Goal: Task Accomplishment & Management: Use online tool/utility

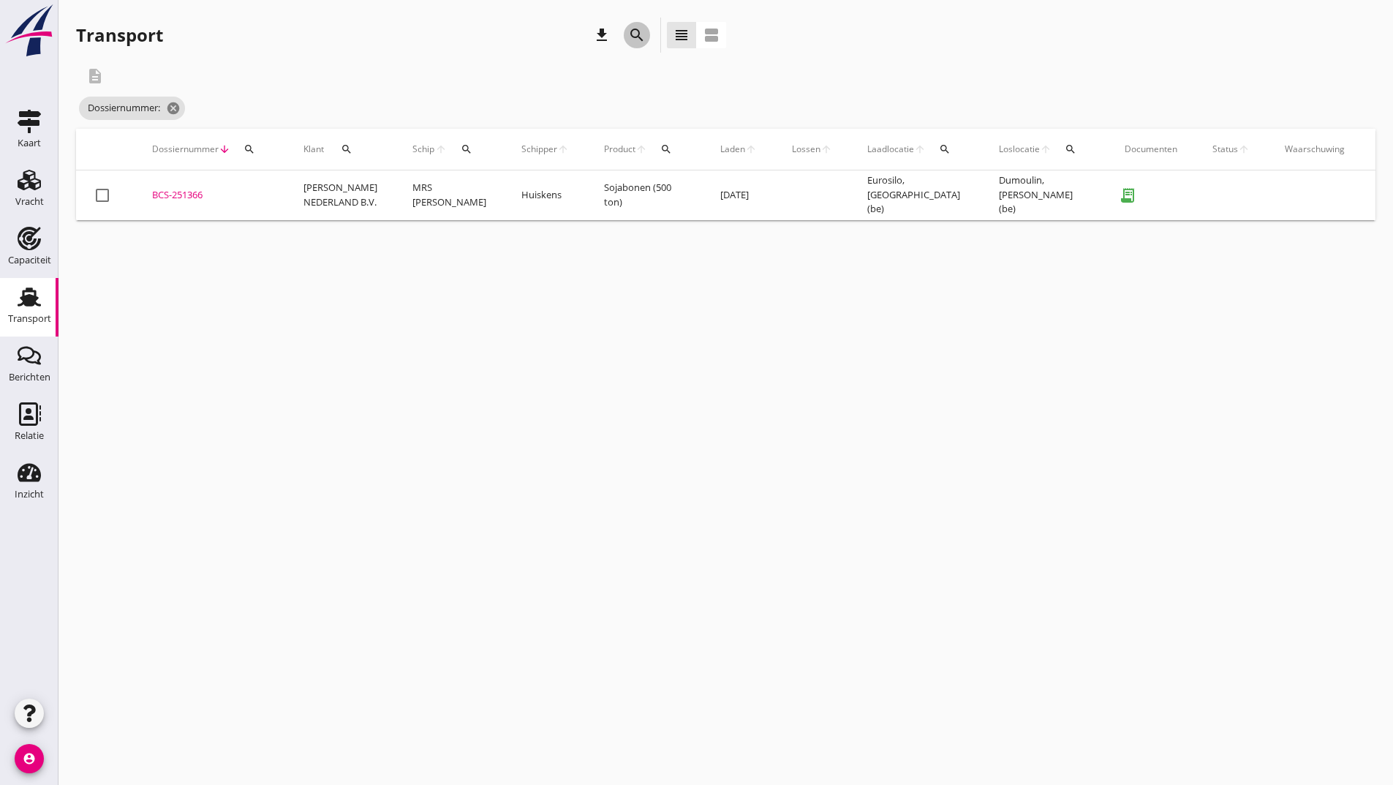
click at [633, 39] on icon "search" at bounding box center [637, 35] width 18 height 18
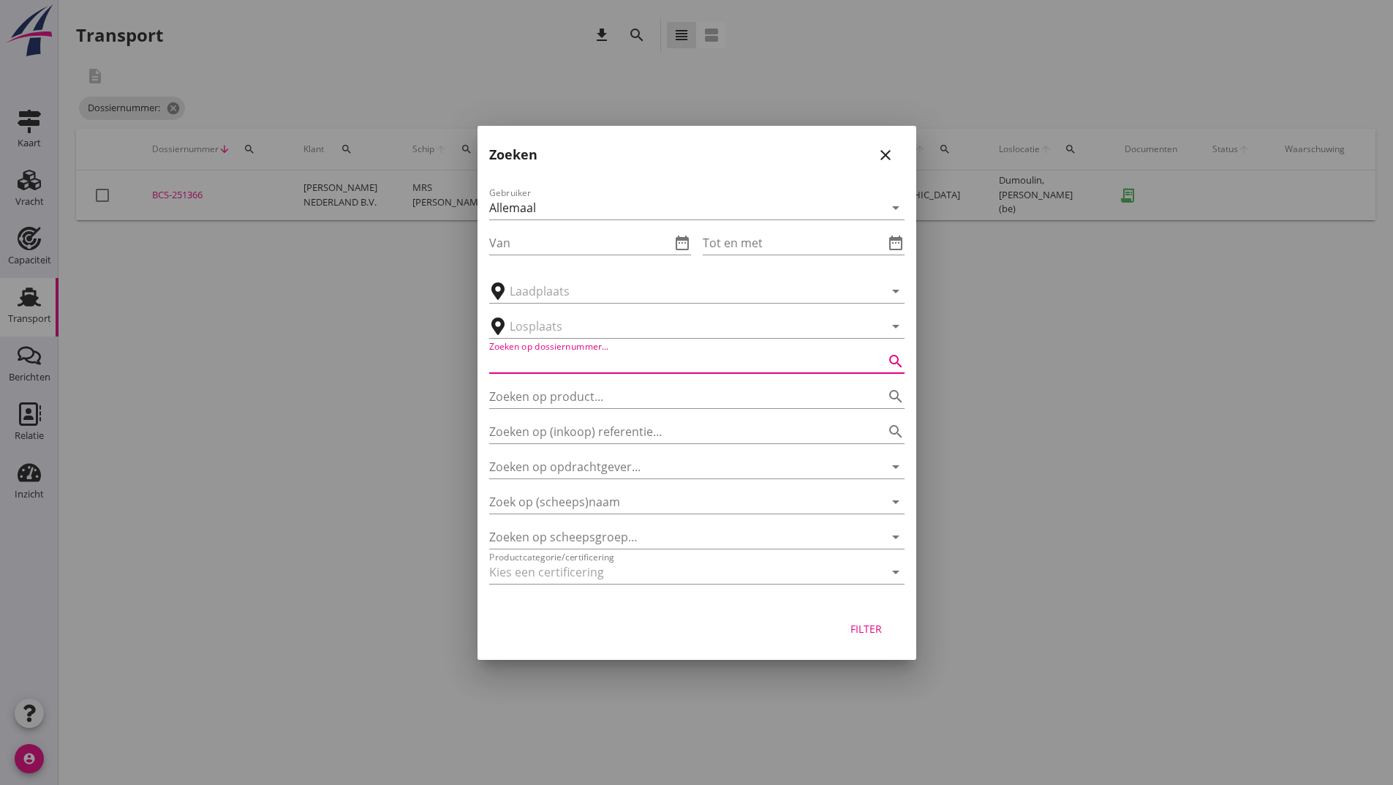
click at [550, 363] on input "Zoeken op dossiernummer..." at bounding box center [676, 361] width 374 height 23
type input "251316"
click at [867, 631] on div "Filter" at bounding box center [866, 628] width 41 height 15
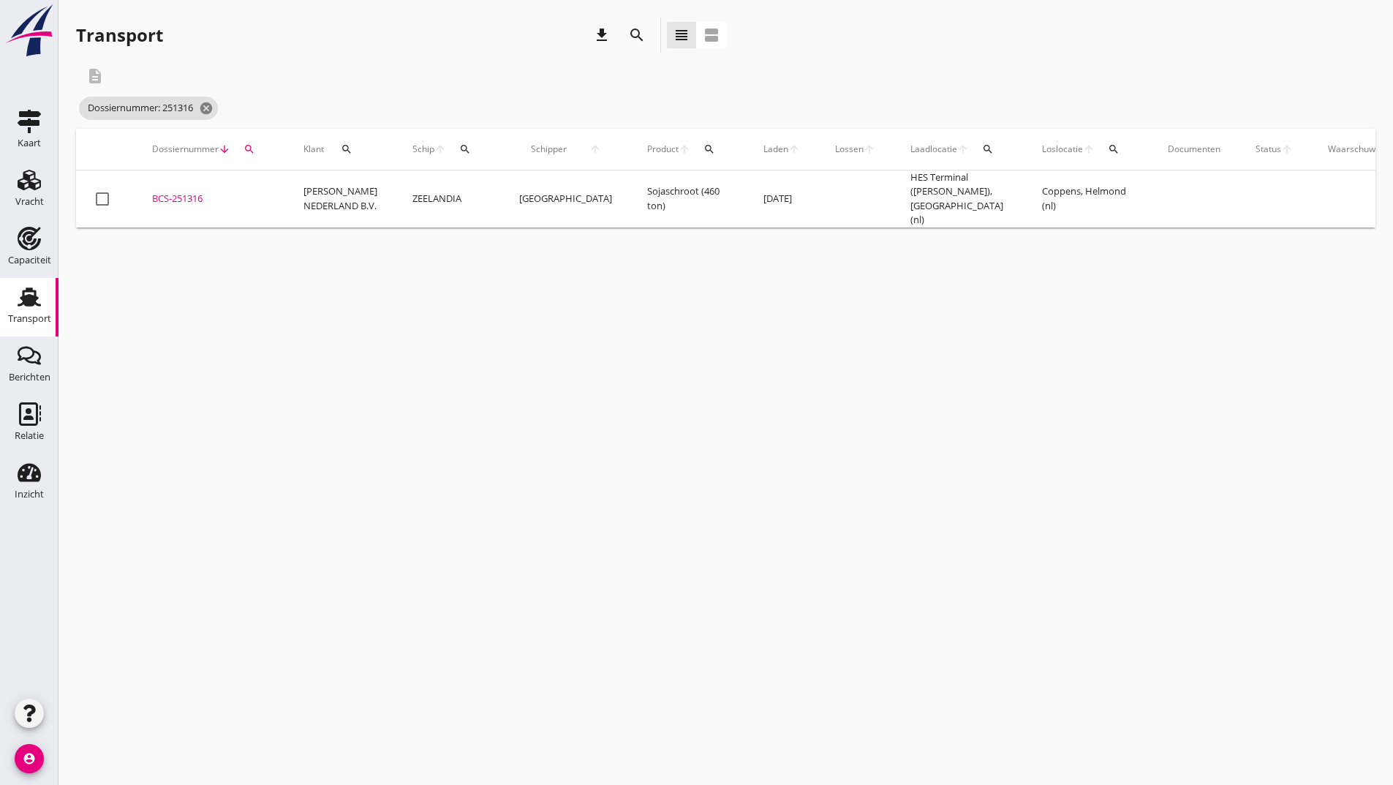
click at [202, 195] on div "BCS-251316" at bounding box center [210, 199] width 116 height 15
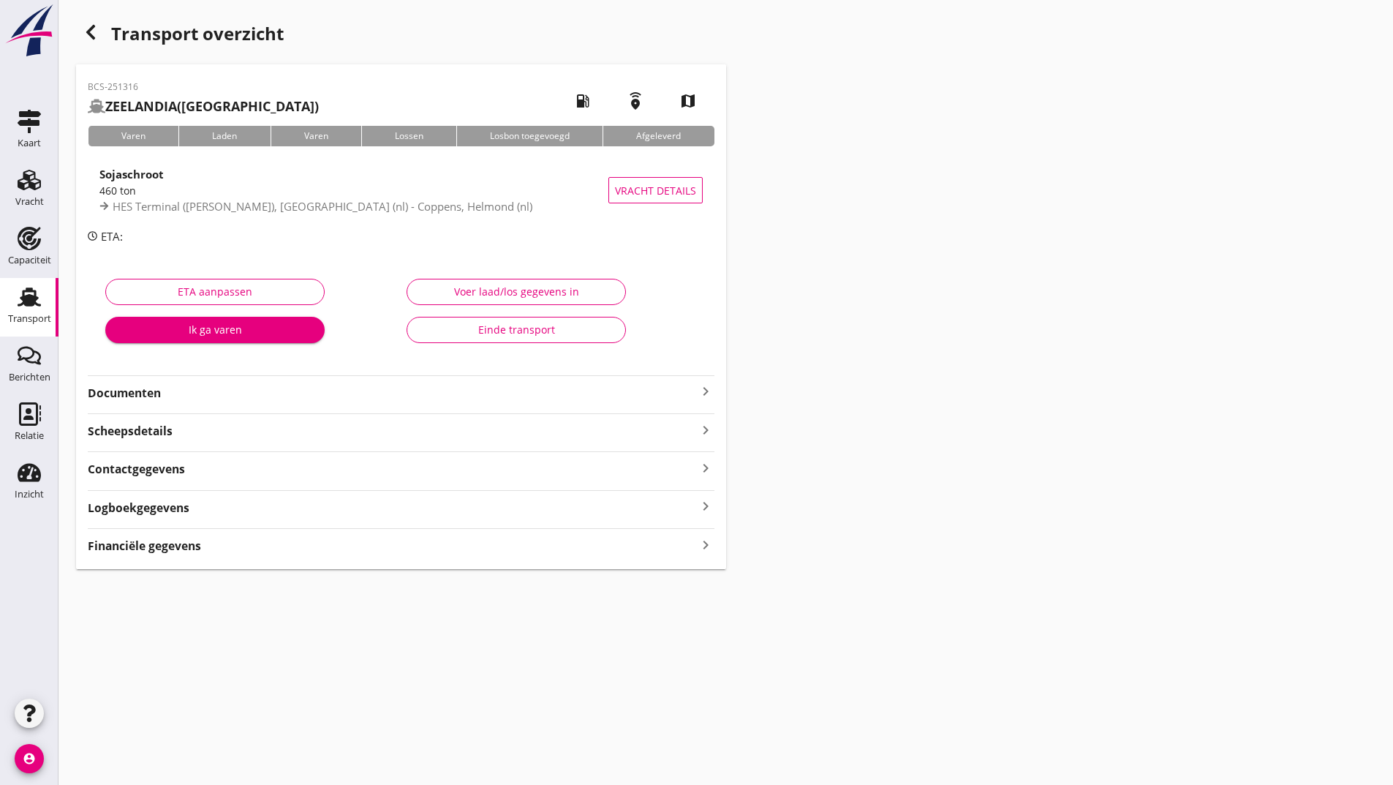
click at [132, 385] on strong "Documenten" at bounding box center [392, 393] width 609 height 17
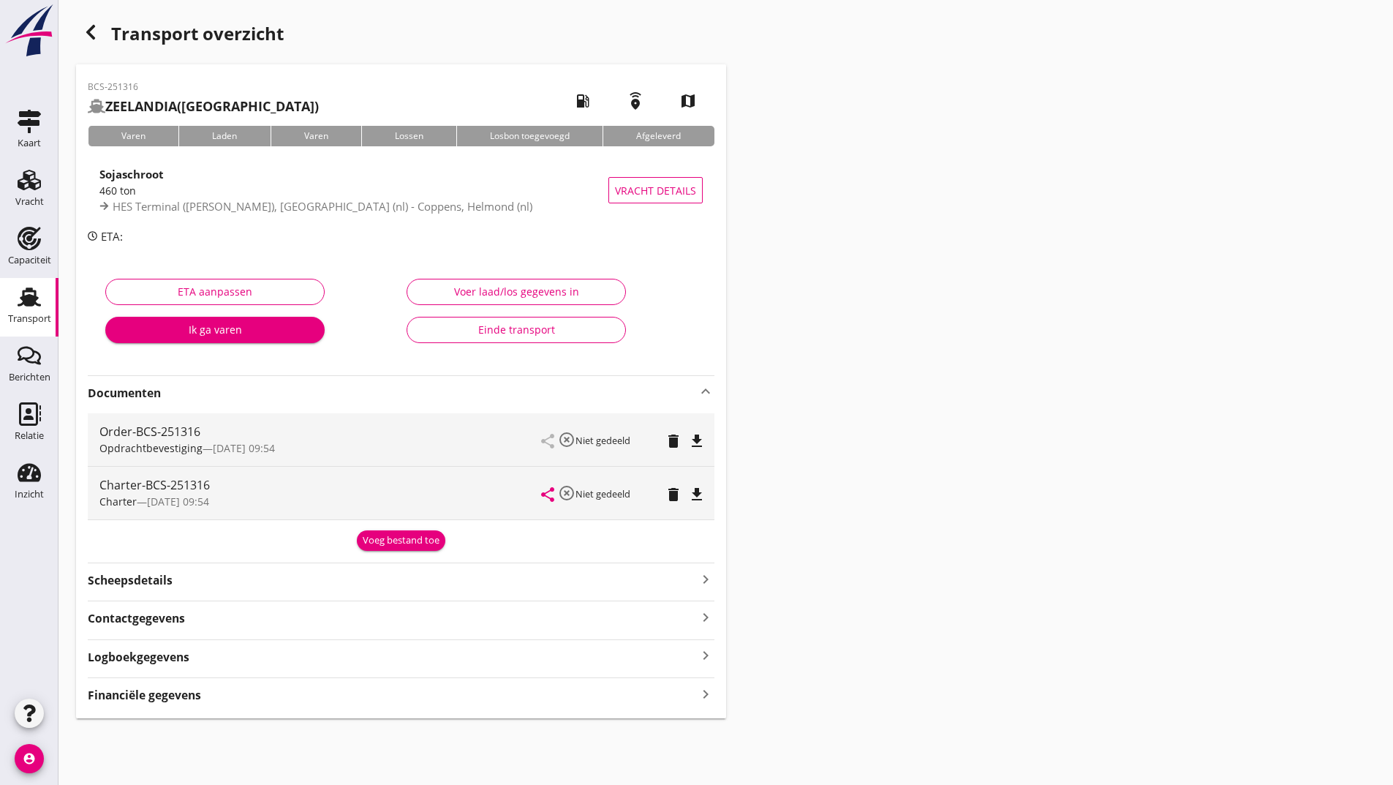
drag, startPoint x: 374, startPoint y: 540, endPoint x: 372, endPoint y: 548, distance: 8.6
click at [374, 543] on div "Voeg bestand toe" at bounding box center [401, 540] width 77 height 15
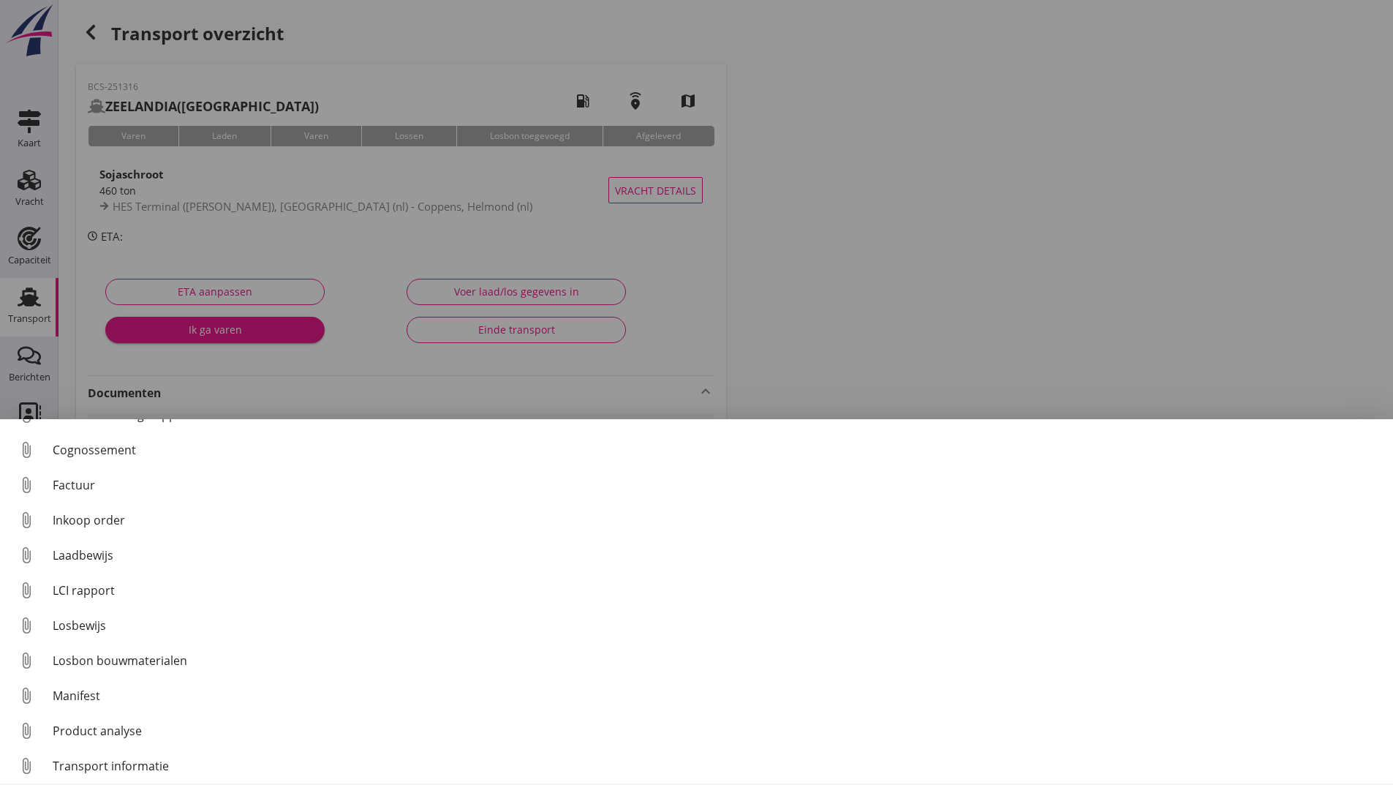
scroll to position [102, 0]
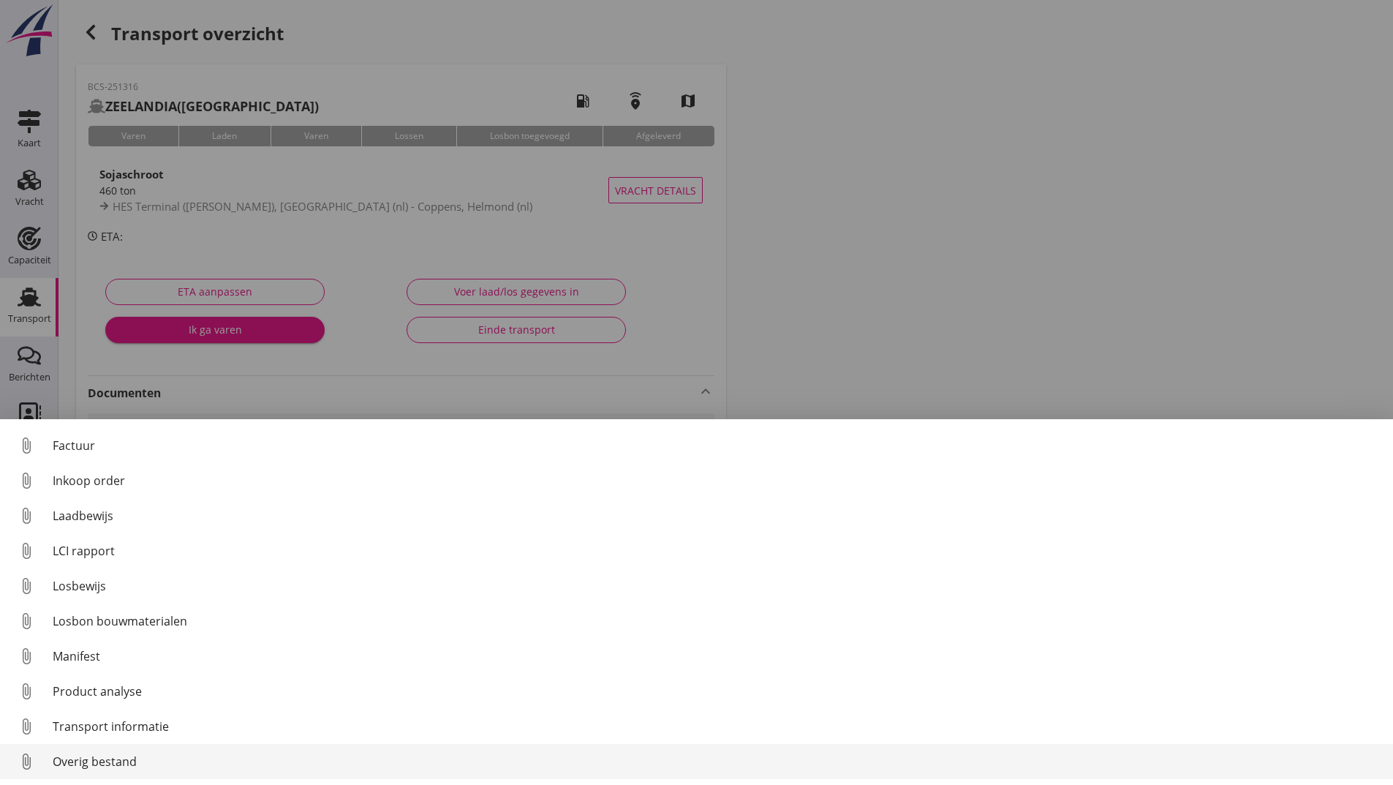
click at [138, 761] on div "Overig bestand" at bounding box center [717, 762] width 1329 height 18
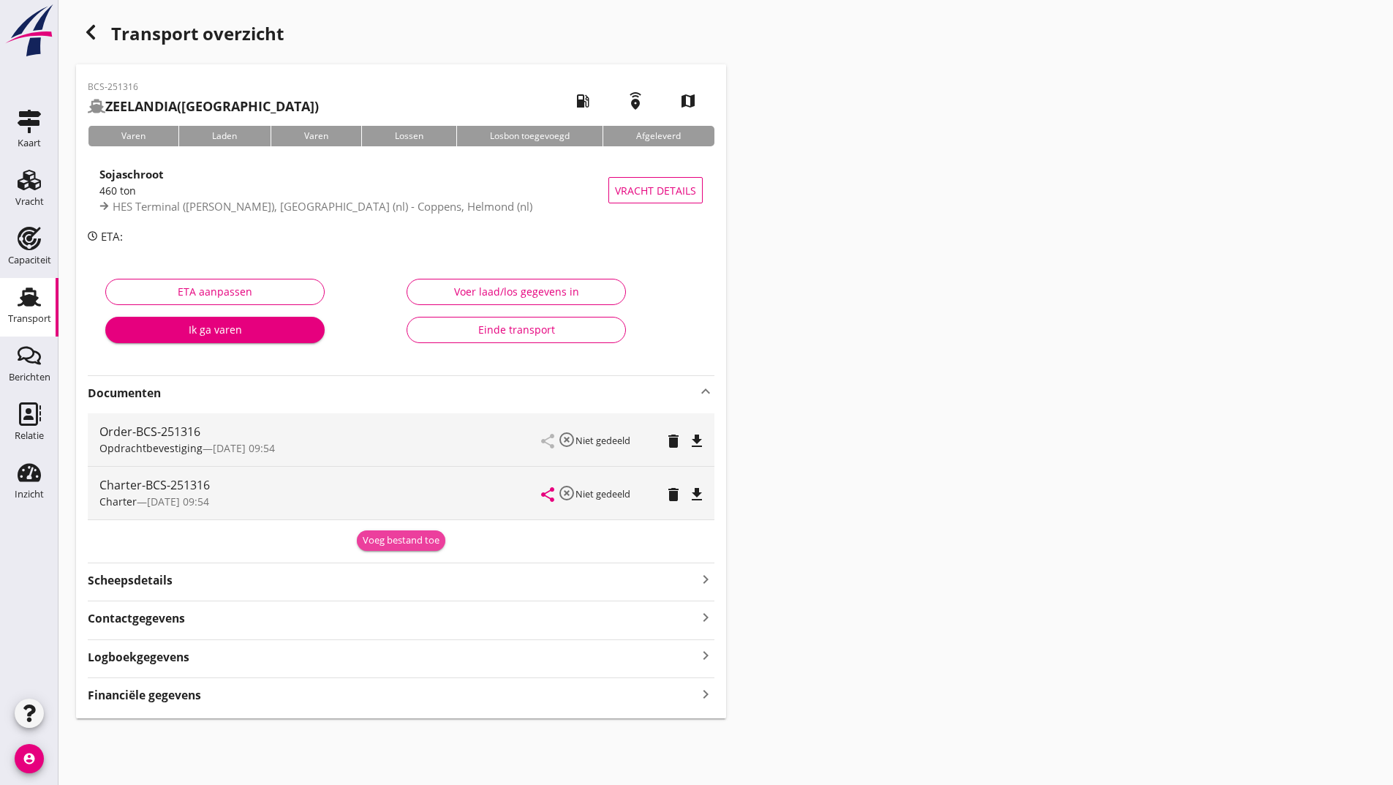
click at [375, 541] on div "Voeg bestand toe" at bounding box center [401, 540] width 77 height 15
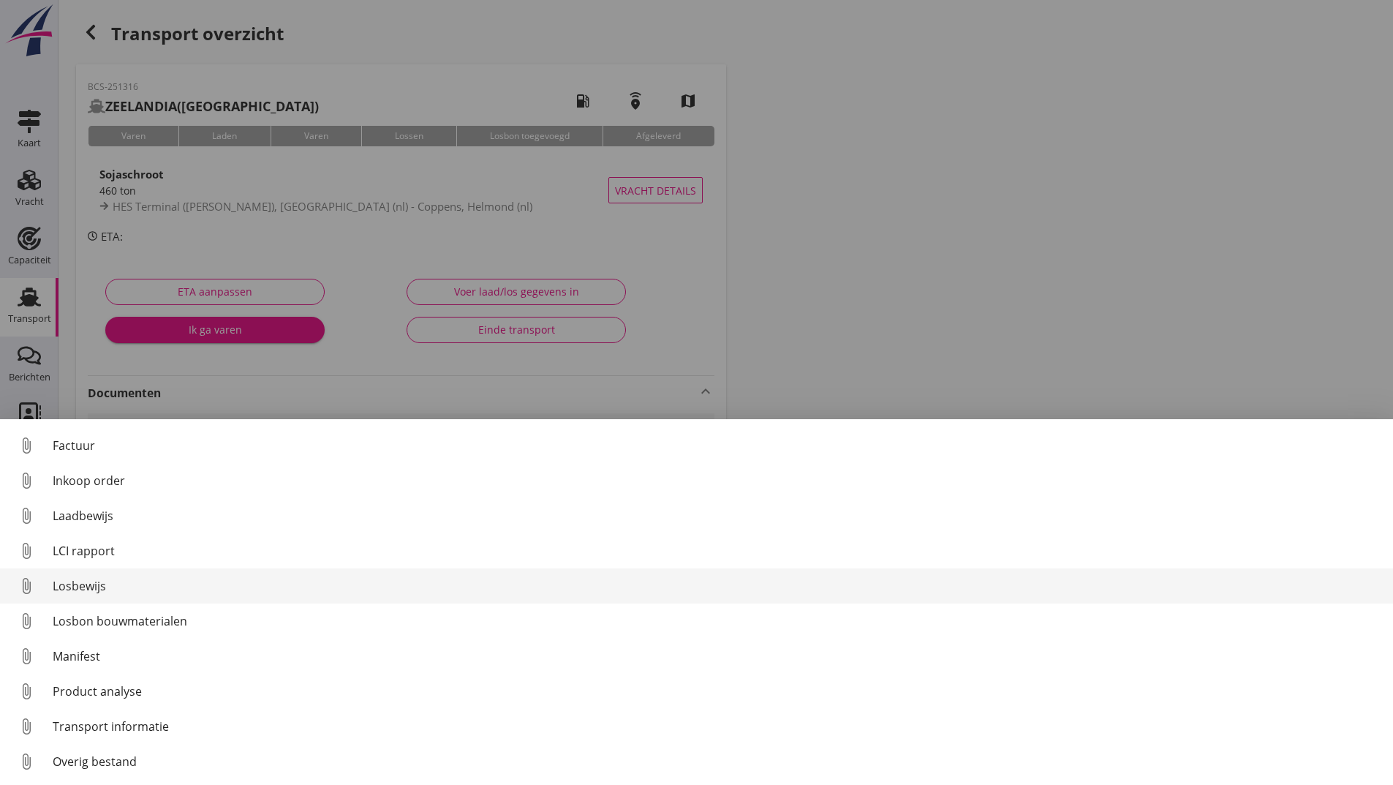
click at [98, 589] on div "Losbewijs" at bounding box center [717, 586] width 1329 height 18
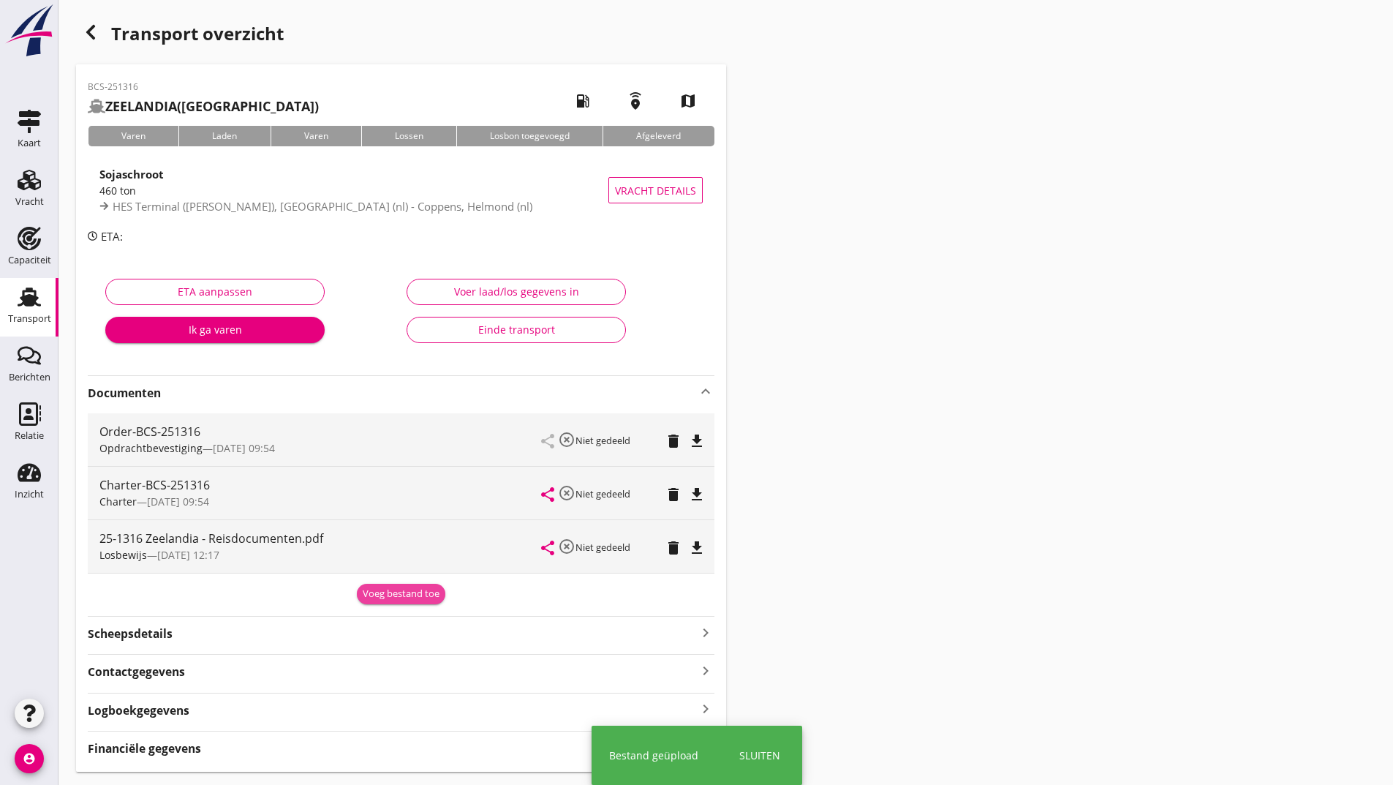
drag, startPoint x: 372, startPoint y: 595, endPoint x: 290, endPoint y: 613, distance: 83.1
click at [372, 596] on div "Voeg bestand toe" at bounding box center [401, 594] width 77 height 15
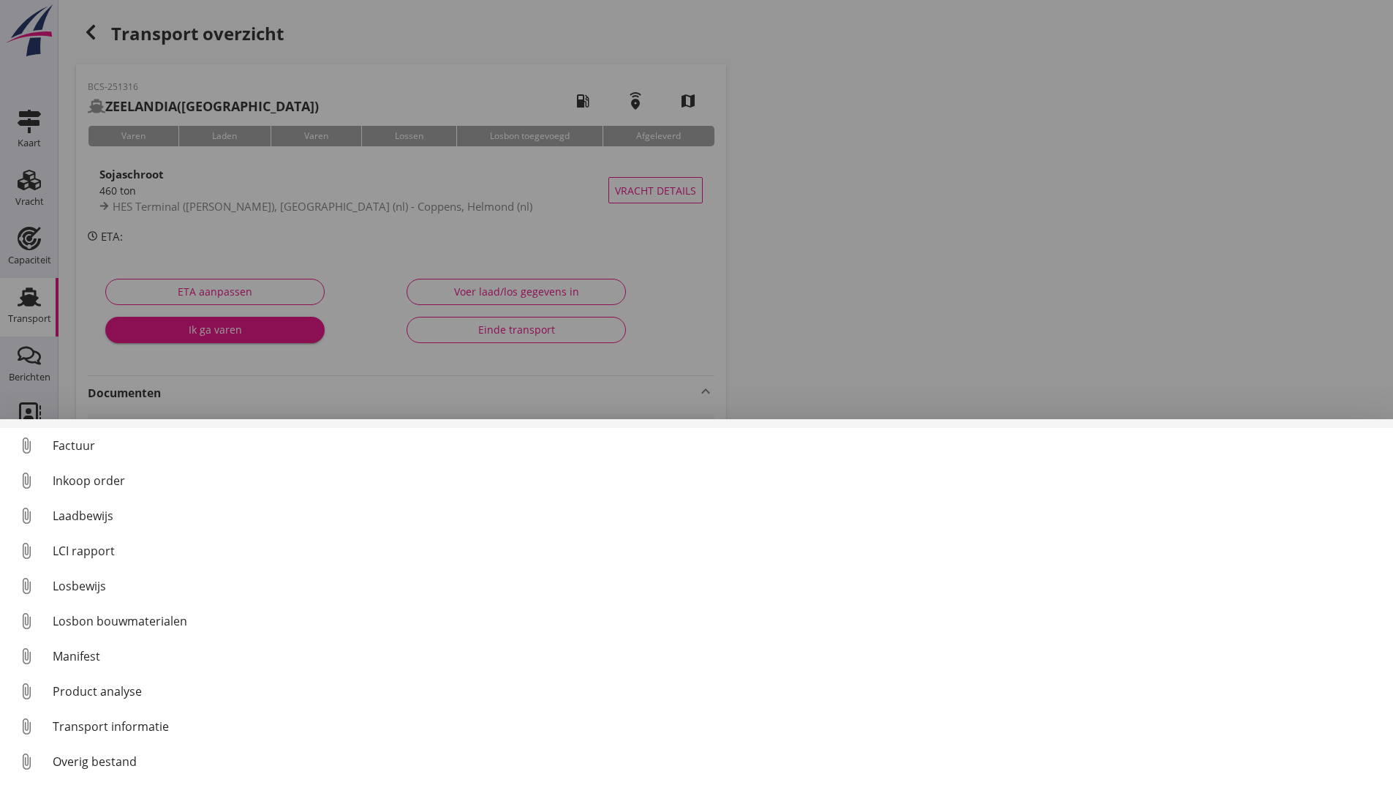
click at [86, 425] on link "attach_file Cognossement" at bounding box center [696, 410] width 1393 height 35
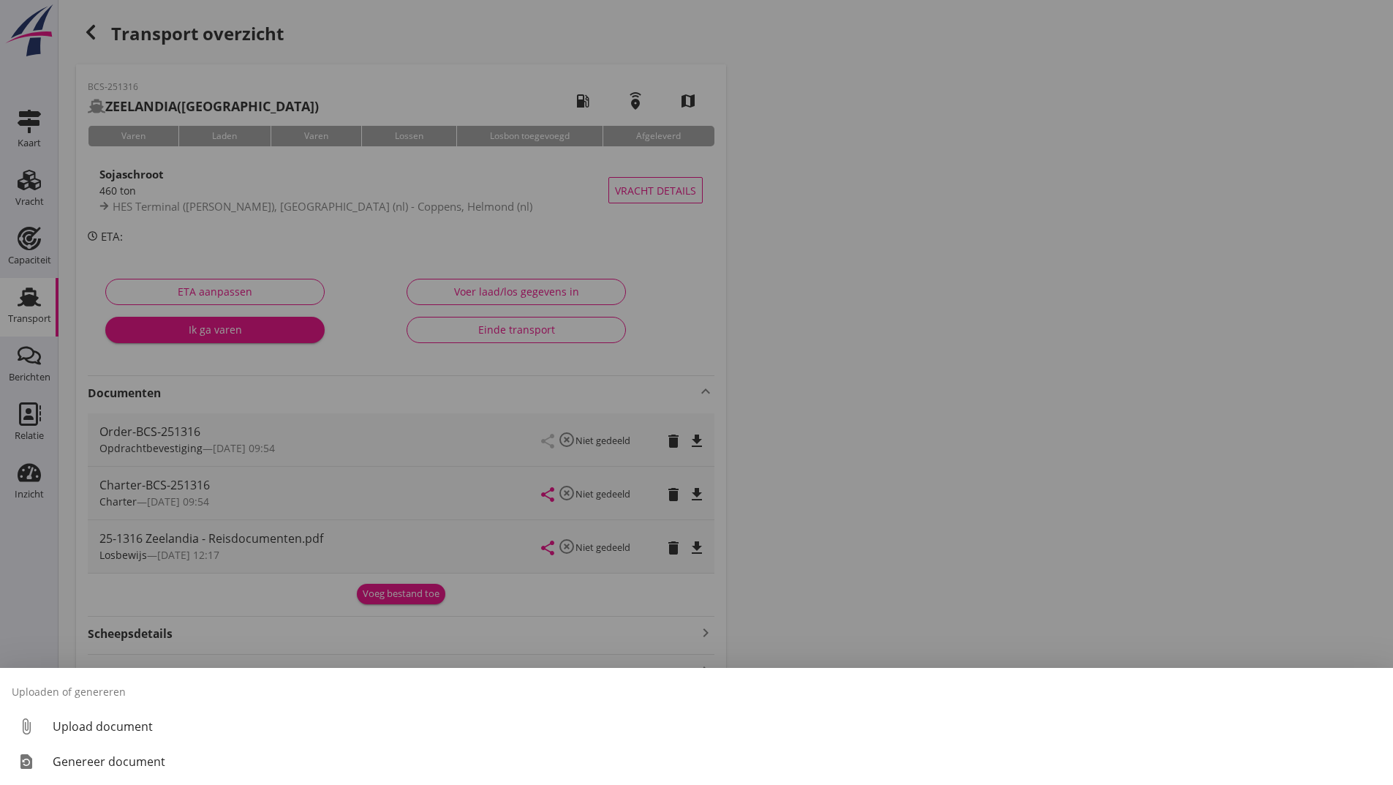
click at [930, 428] on div at bounding box center [696, 392] width 1393 height 785
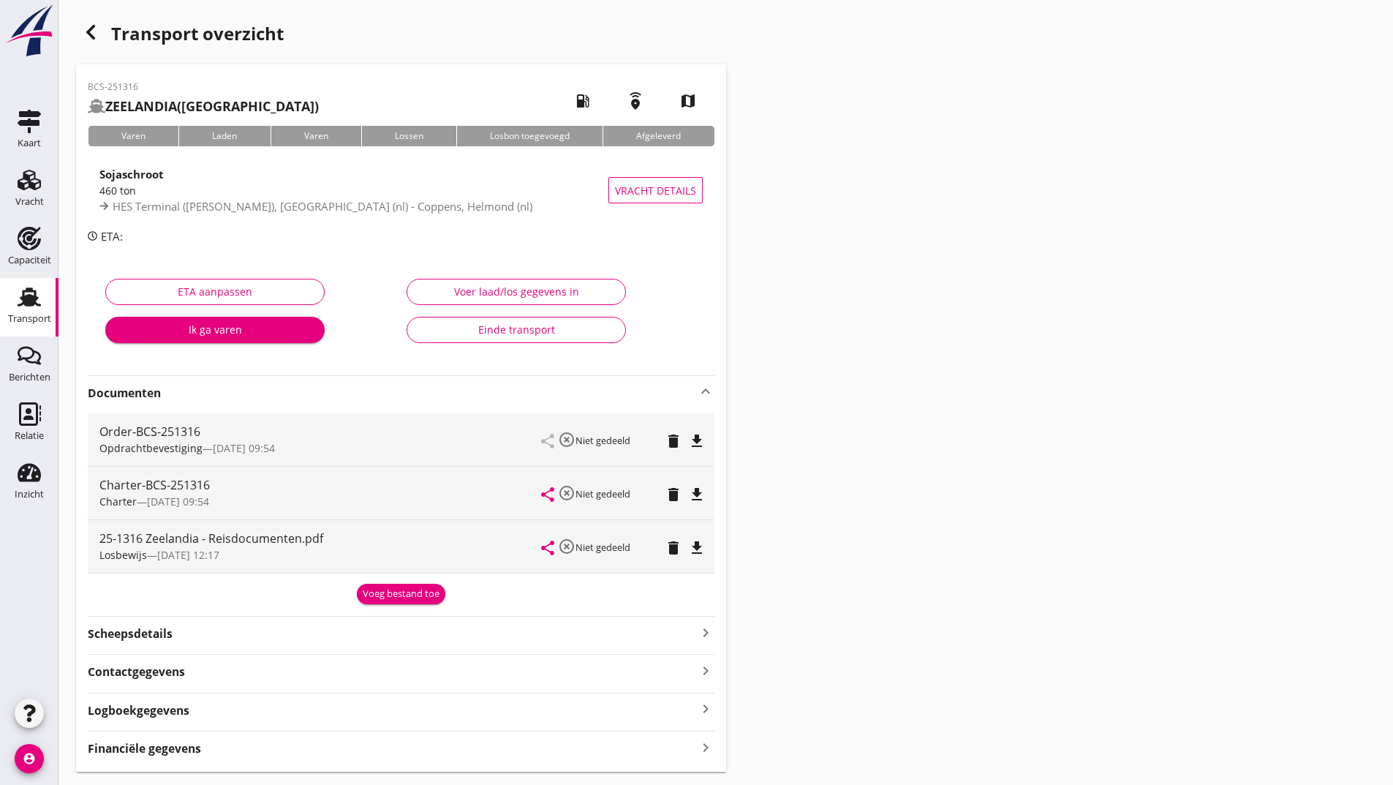
click at [405, 598] on div "Voeg bestand toe" at bounding box center [401, 594] width 77 height 15
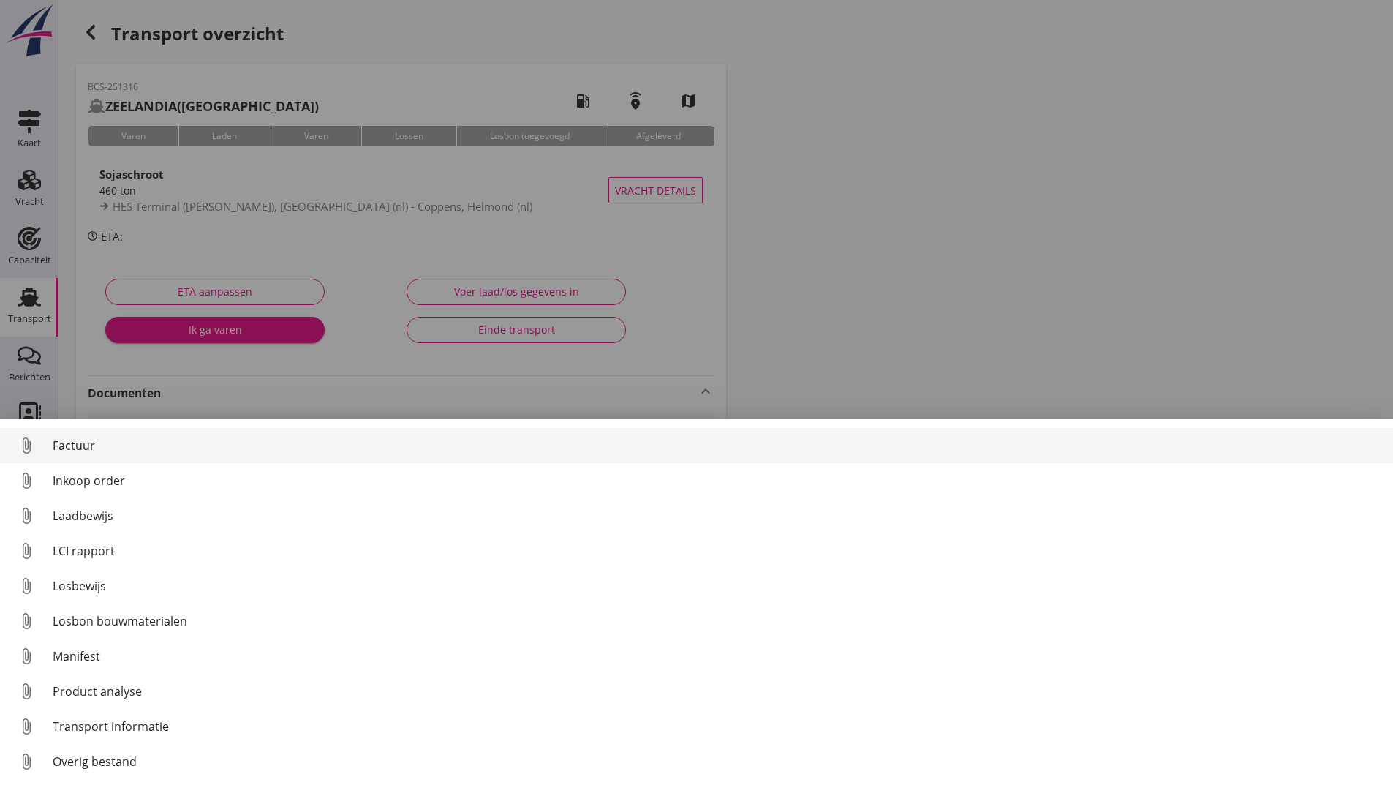
click at [81, 445] on div "Factuur" at bounding box center [717, 446] width 1329 height 18
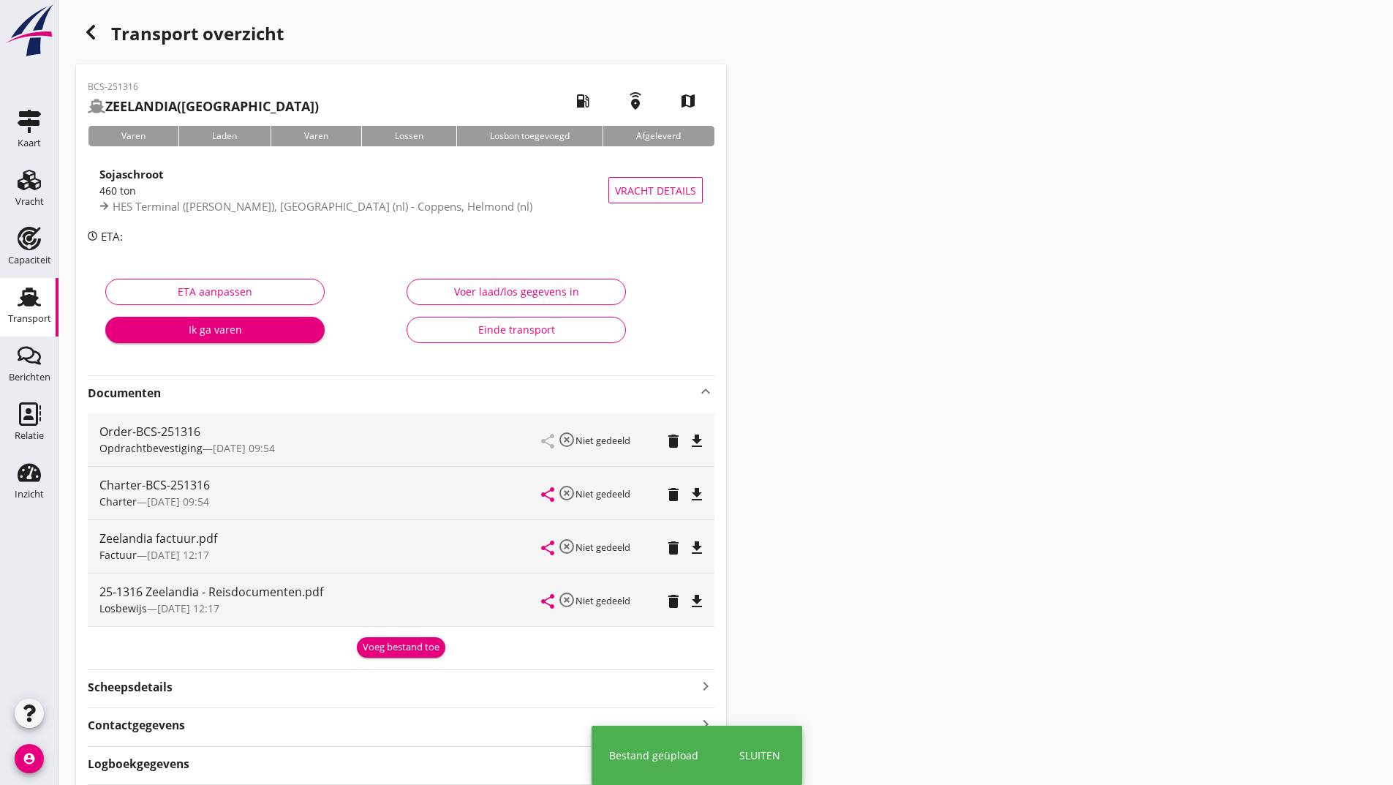
click at [398, 650] on div "Voeg bestand toe" at bounding box center [401, 647] width 77 height 15
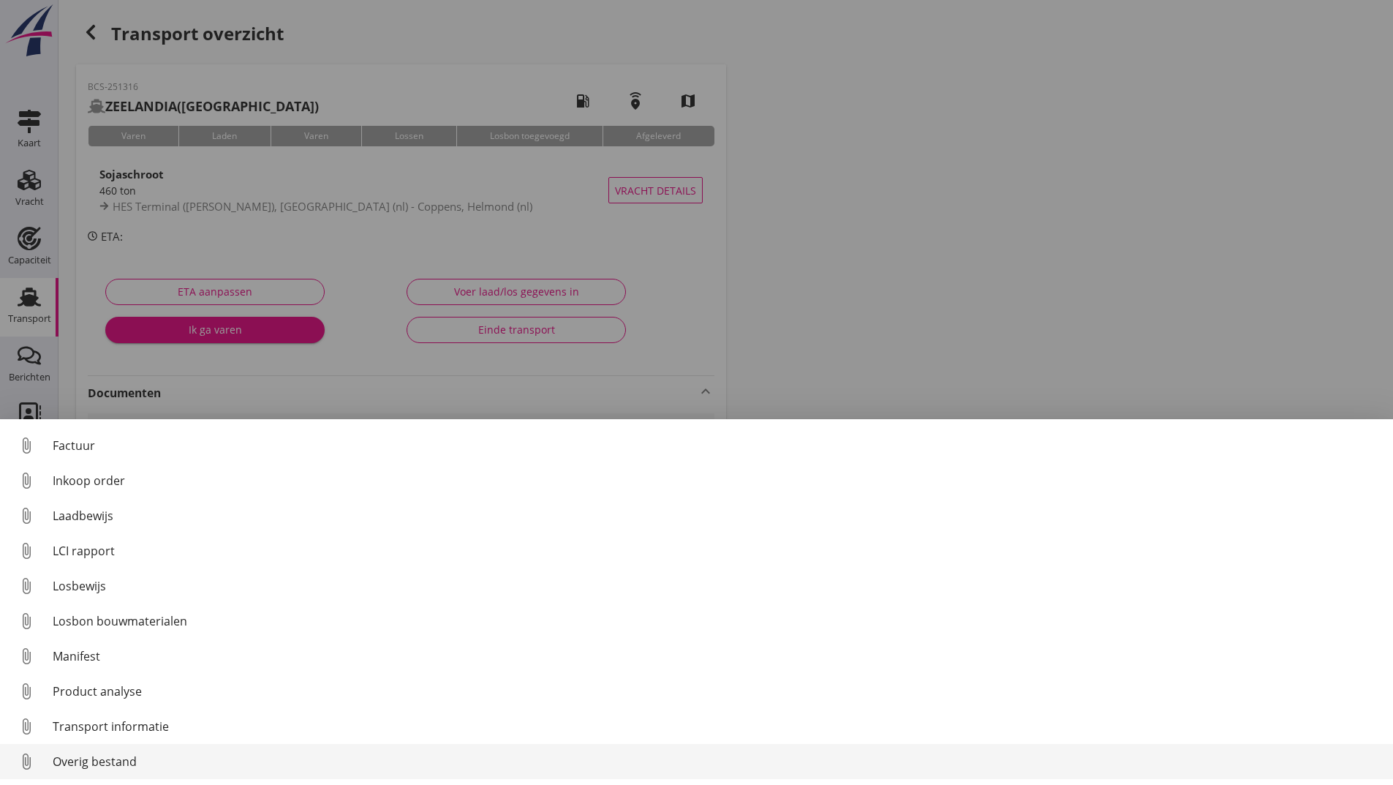
click at [129, 759] on div "Overig bestand" at bounding box center [717, 762] width 1329 height 18
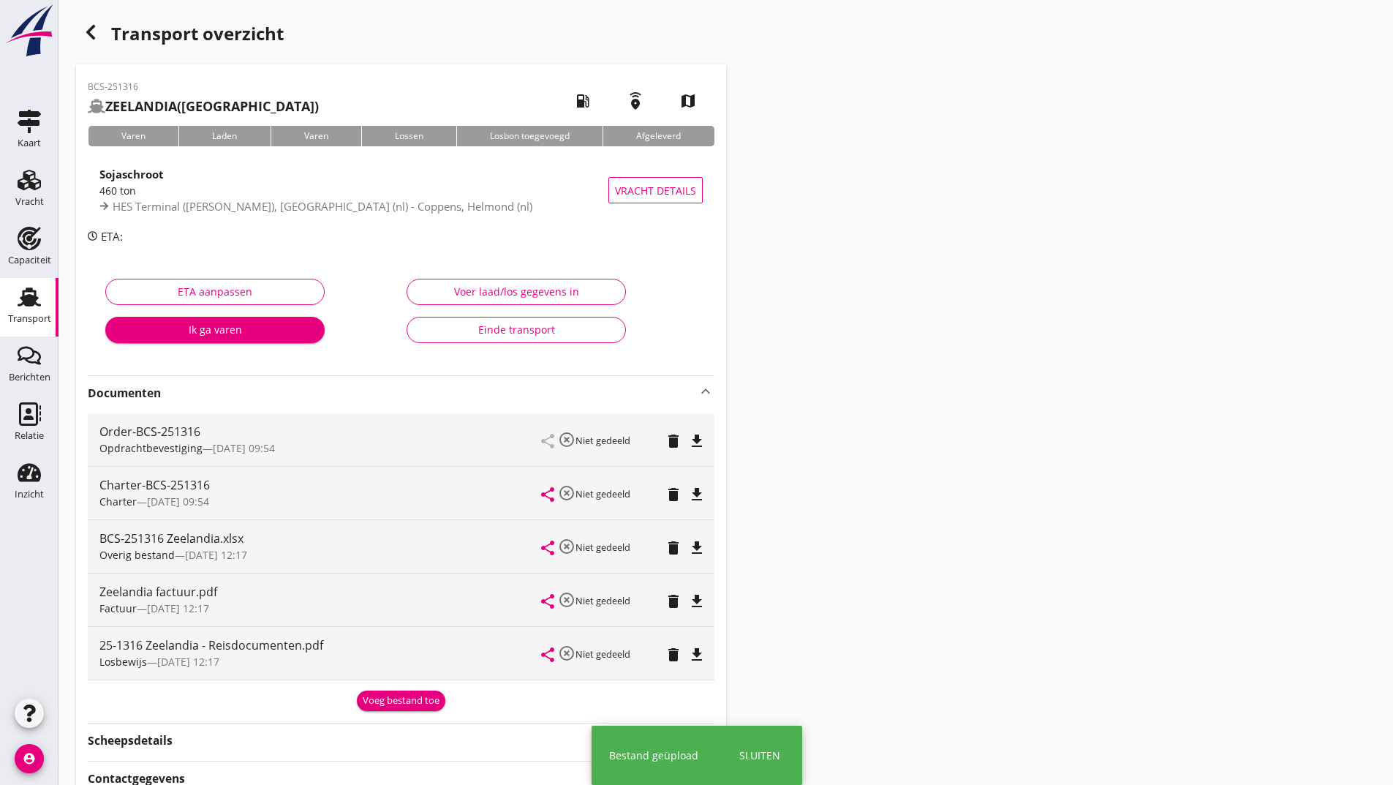
click at [375, 699] on div "Voeg bestand toe" at bounding box center [401, 700] width 77 height 15
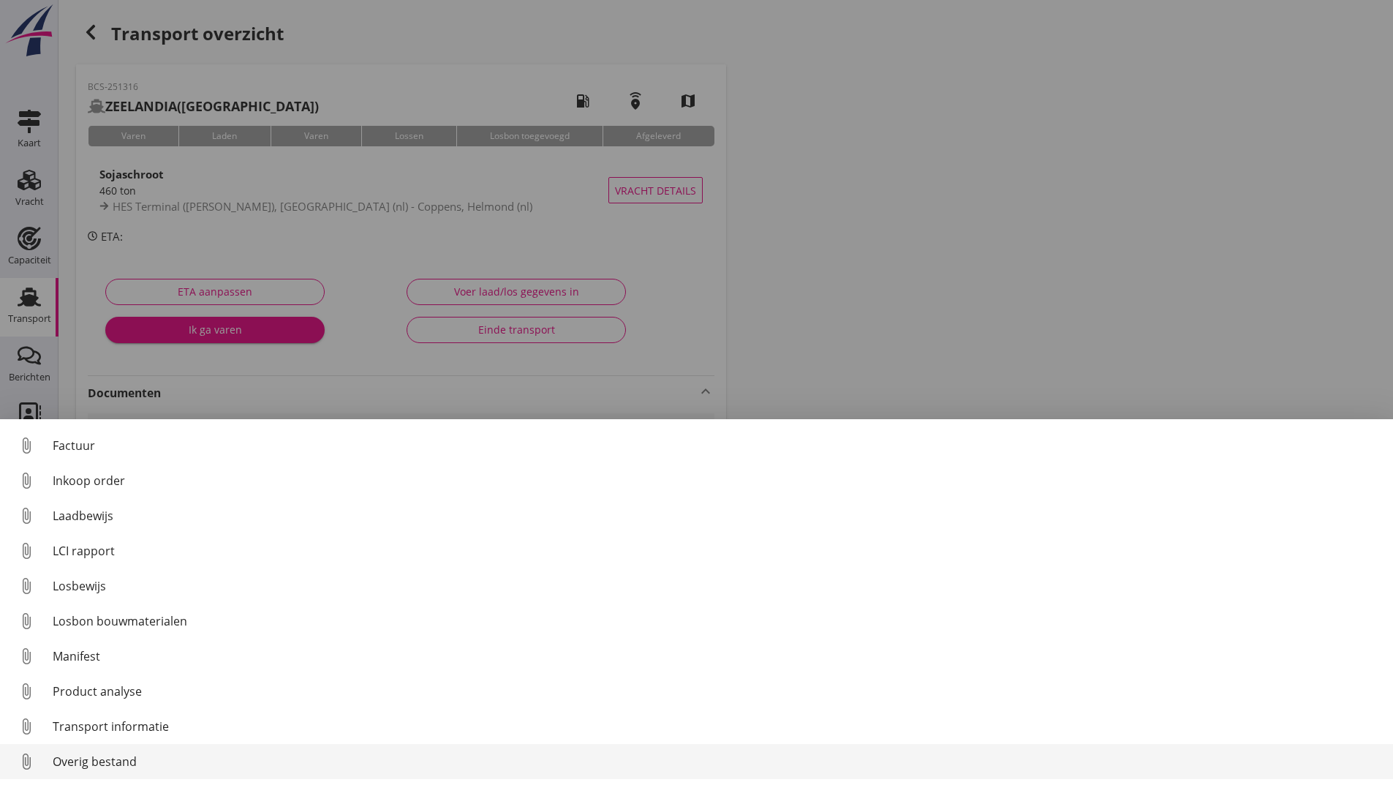
click at [127, 763] on div "Overig bestand" at bounding box center [717, 762] width 1329 height 18
